Goal: Navigation & Orientation: Find specific page/section

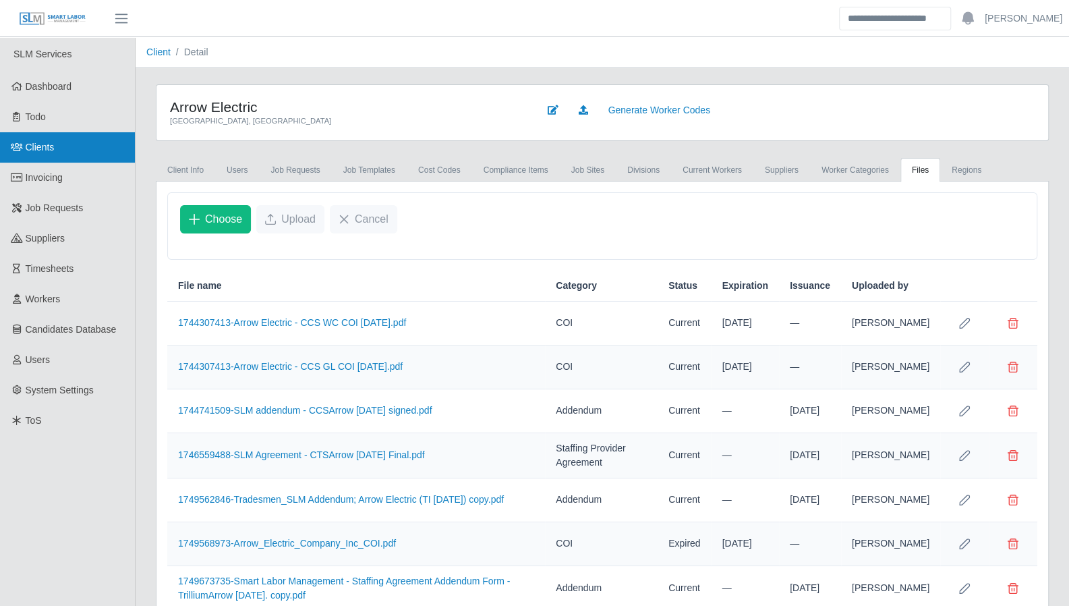
click at [59, 154] on link "Clients" at bounding box center [67, 147] width 135 height 30
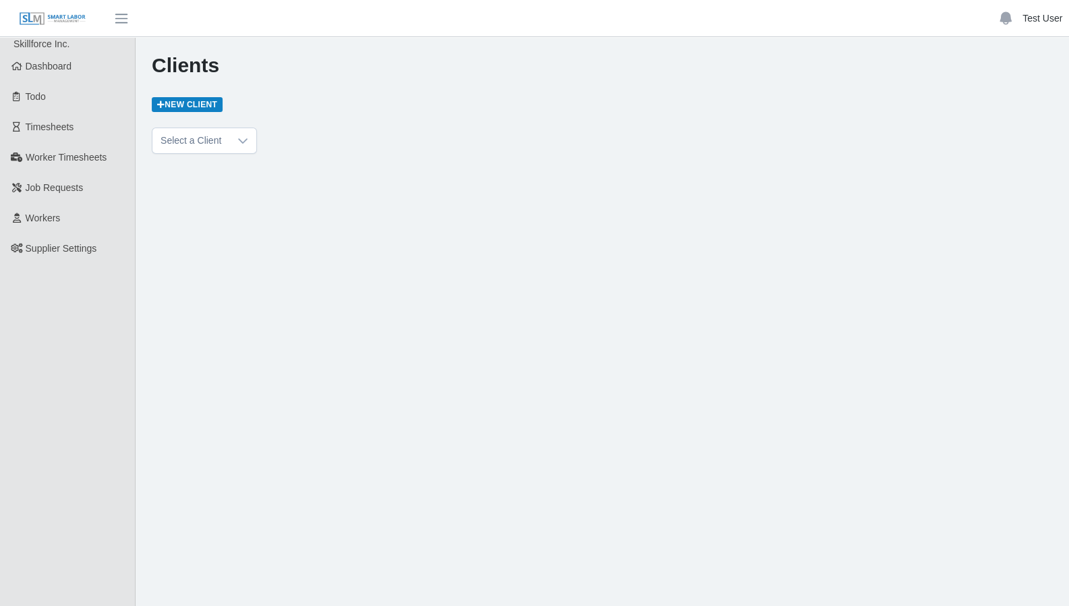
click at [1043, 14] on link "Test User" at bounding box center [1043, 18] width 40 height 14
click at [997, 97] on link "Logout" at bounding box center [1007, 94] width 121 height 28
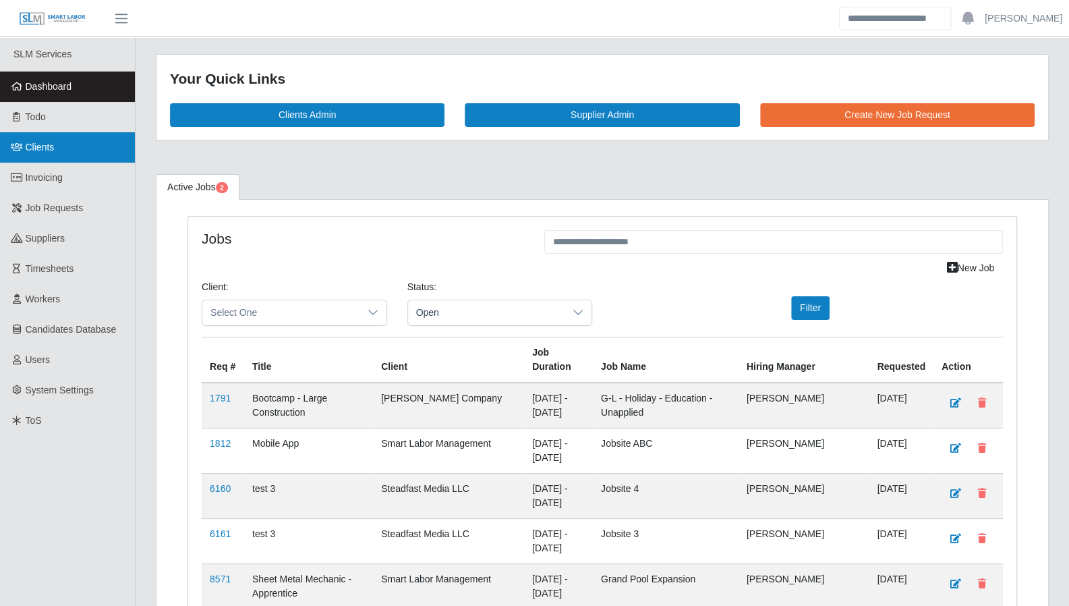
click at [46, 152] on span "Clients" at bounding box center [40, 147] width 29 height 11
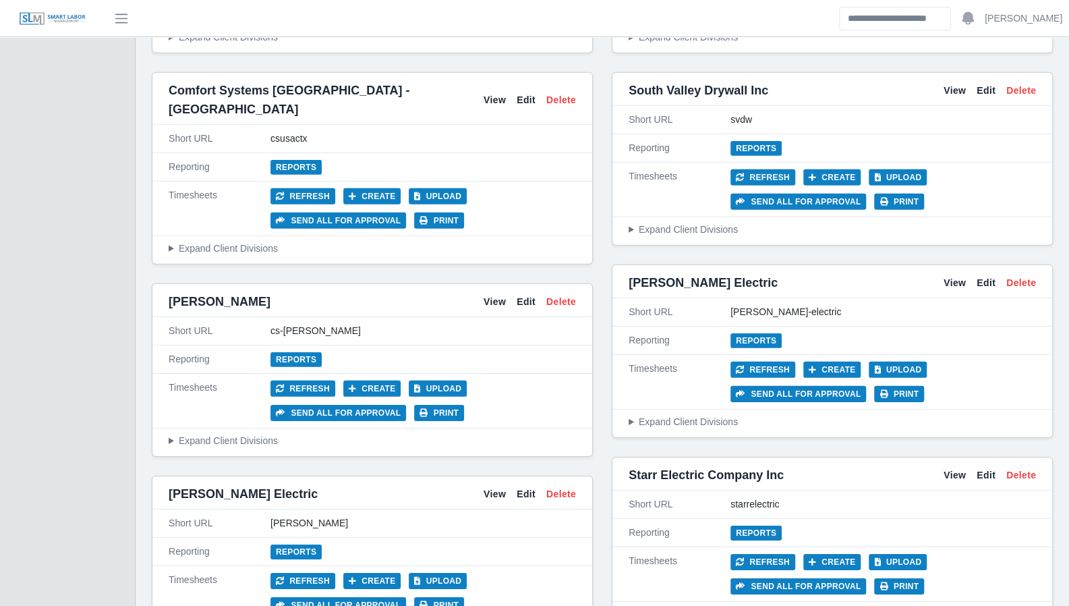
scroll to position [2405, 0]
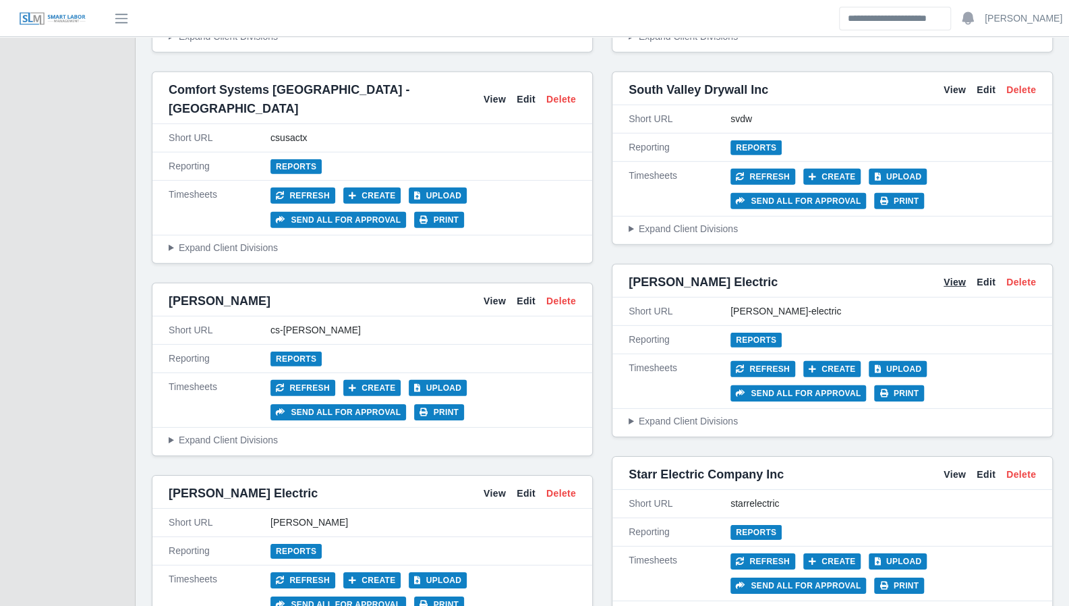
click at [946, 275] on link "View" at bounding box center [955, 282] width 22 height 14
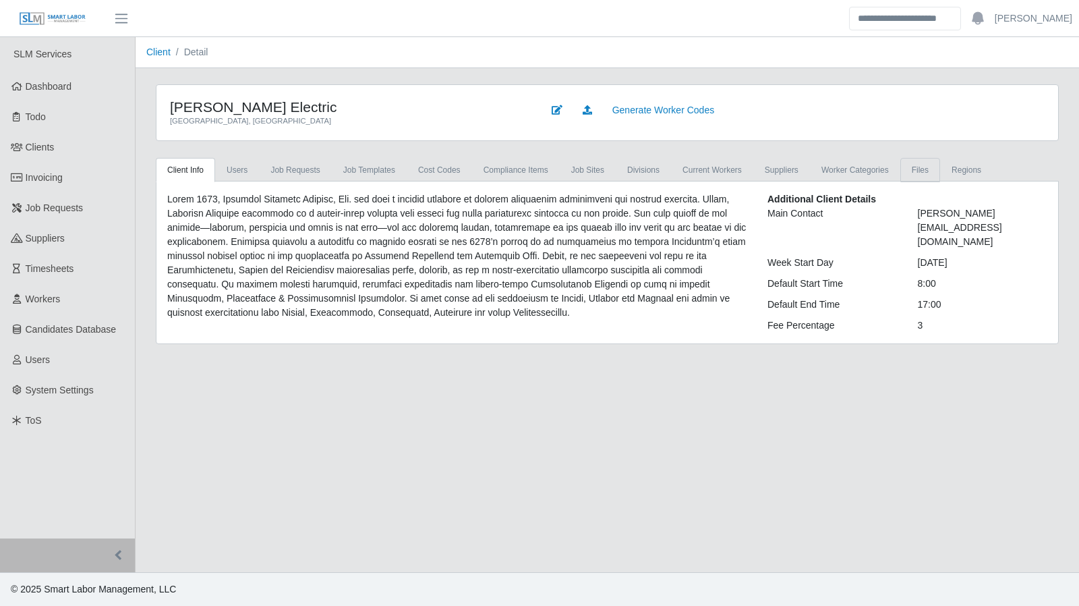
click at [900, 171] on link "Files" at bounding box center [920, 170] width 40 height 24
